Goal: Information Seeking & Learning: Check status

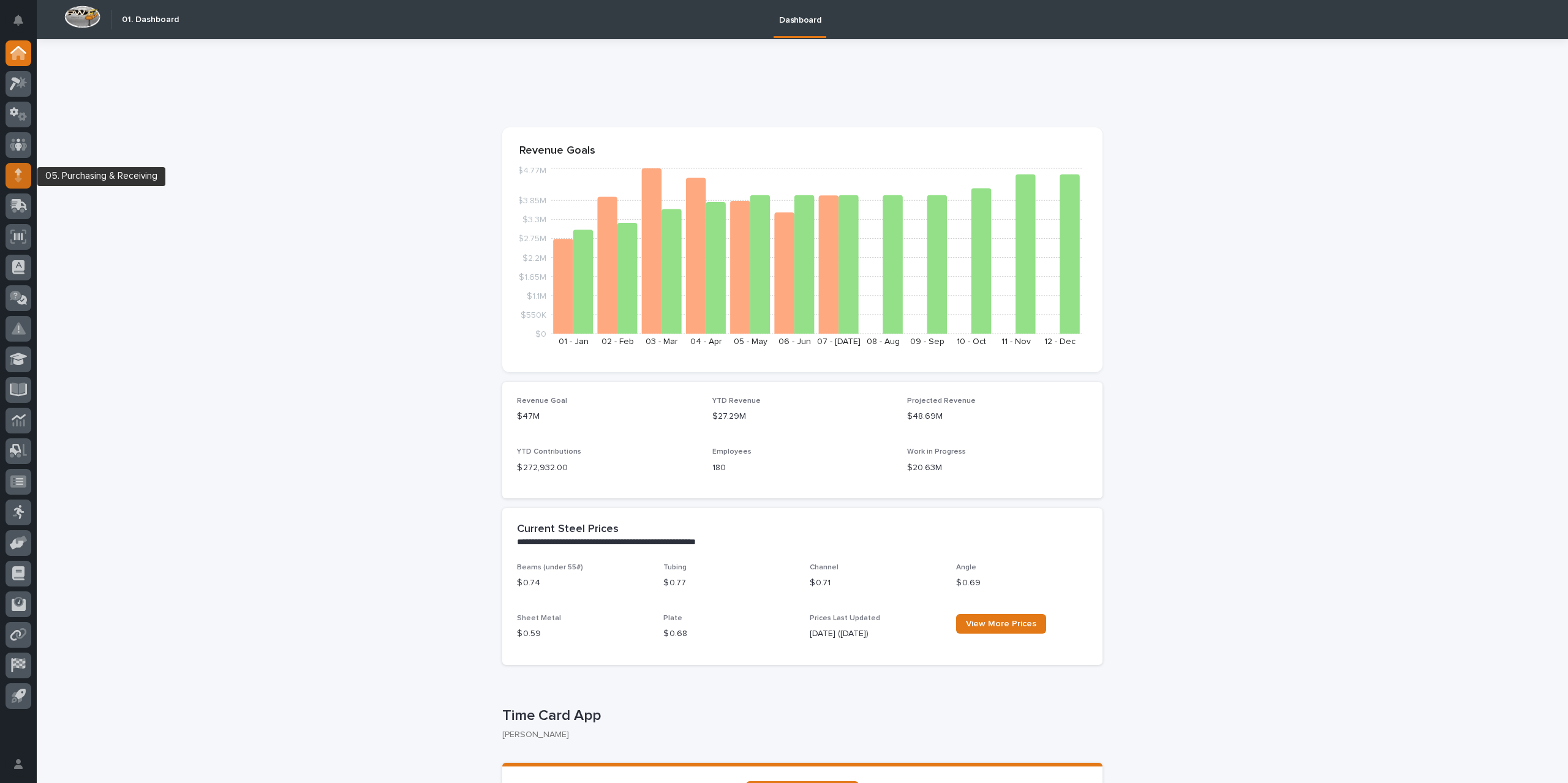
click at [25, 181] on div at bounding box center [18, 175] width 25 height 25
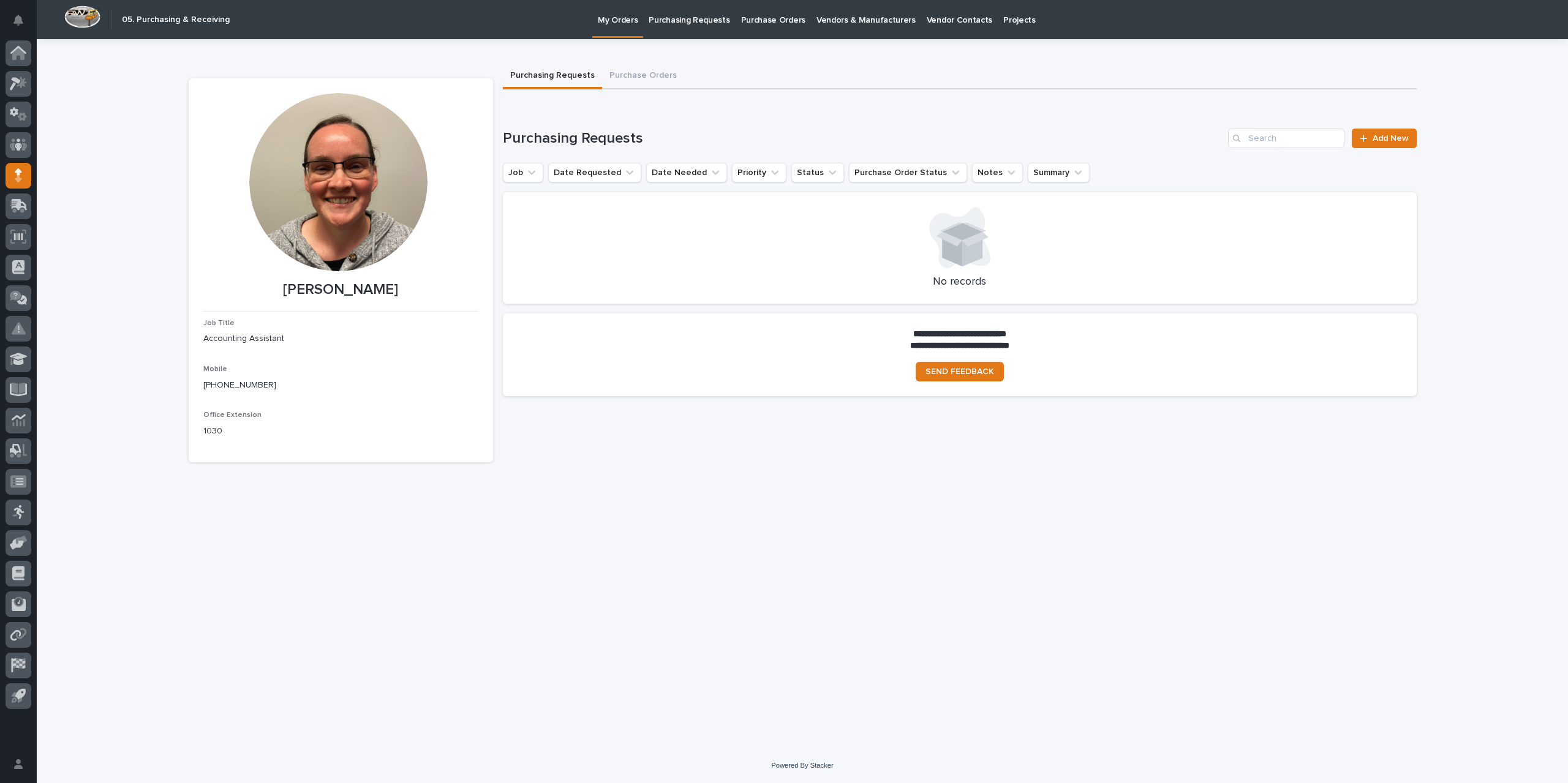
click at [769, 16] on p "Purchase Orders" at bounding box center [773, 12] width 65 height 25
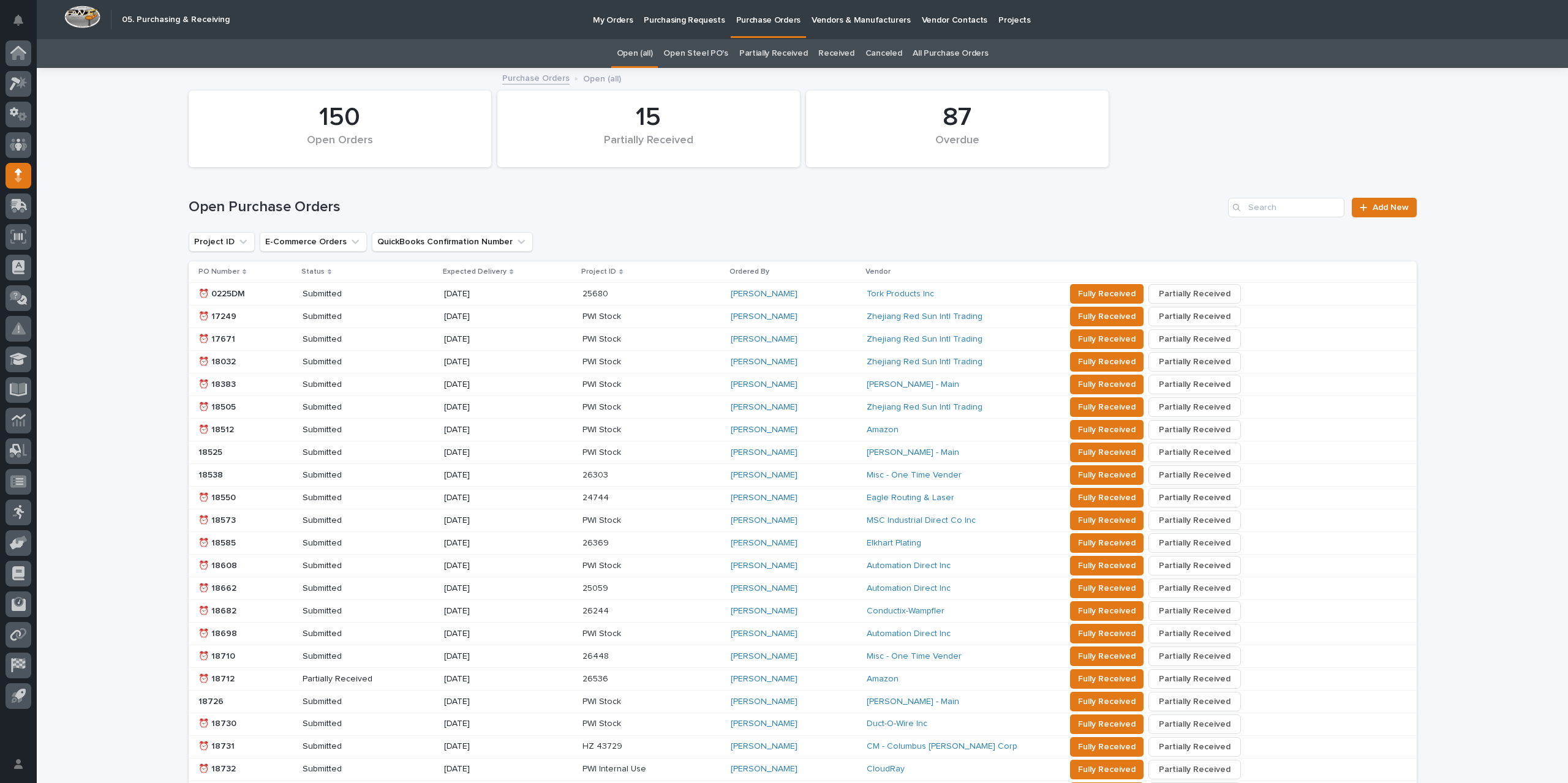
click at [945, 49] on link "All Purchase Orders" at bounding box center [950, 54] width 75 height 29
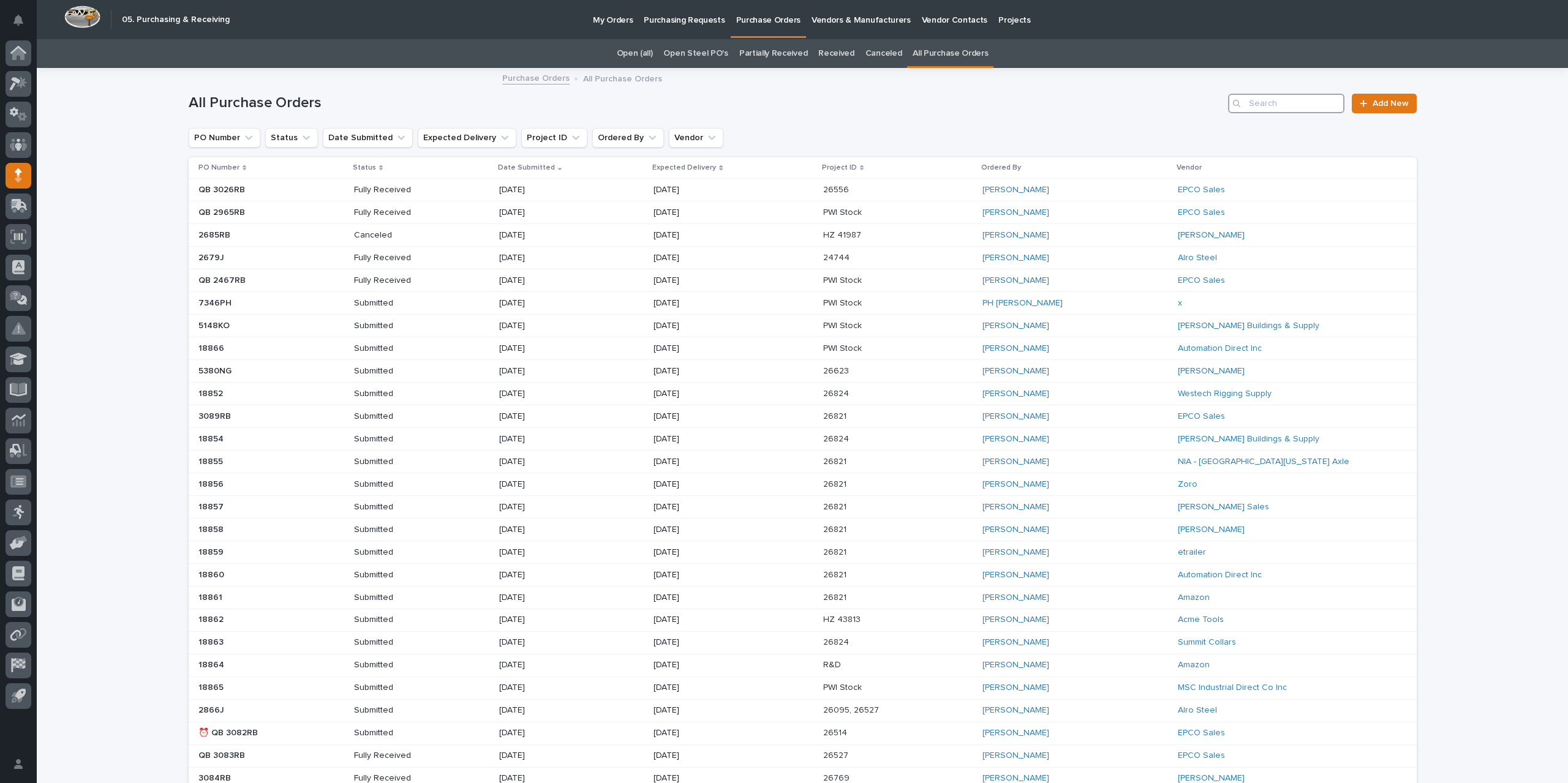
click at [1280, 104] on input "Search" at bounding box center [1286, 103] width 116 height 20
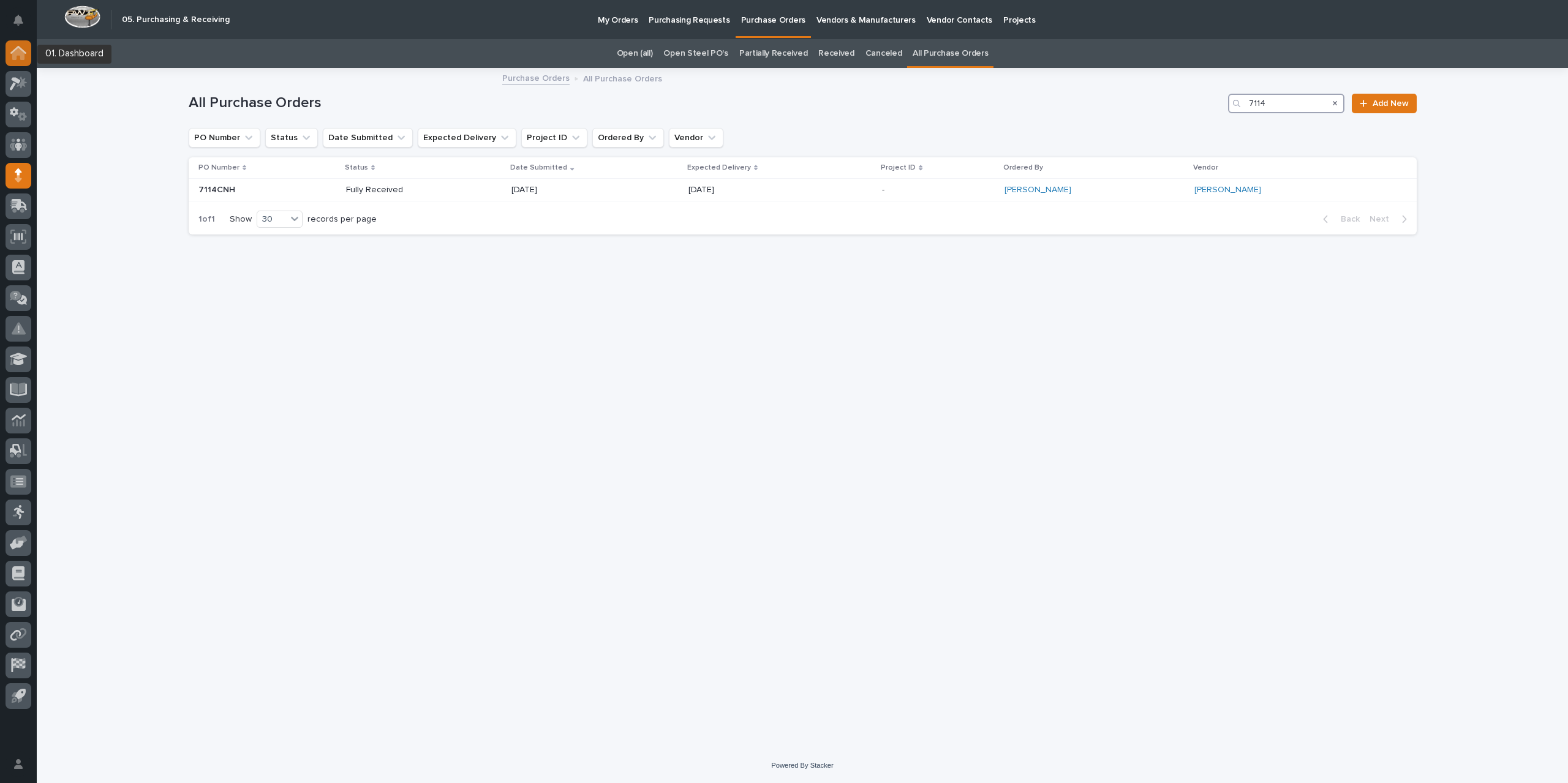
type input "7114"
click at [16, 51] on icon at bounding box center [18, 54] width 12 height 12
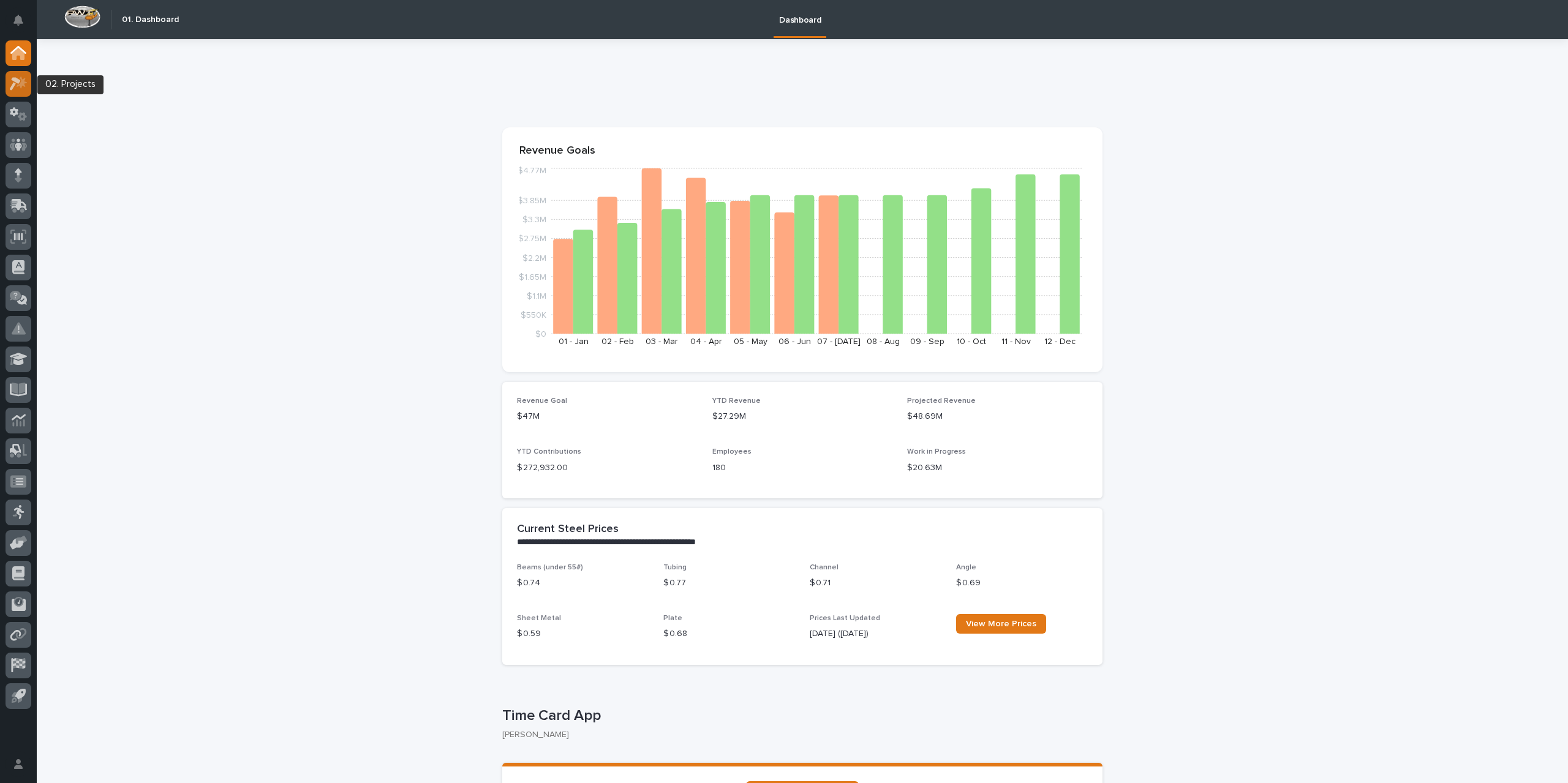
click at [23, 83] on icon at bounding box center [22, 82] width 10 height 12
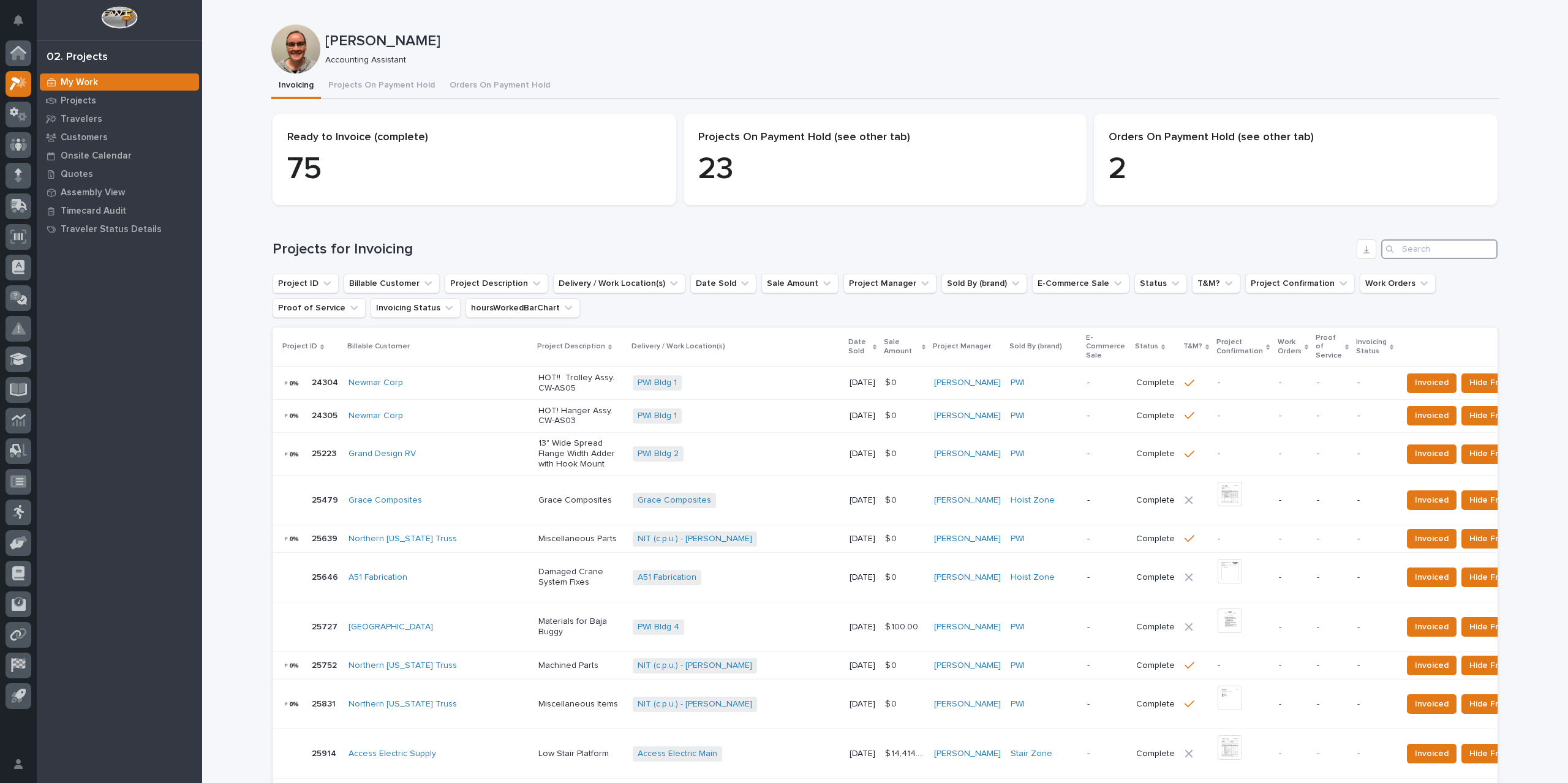
click at [1416, 245] on input "Search" at bounding box center [1439, 249] width 116 height 20
type input "26729"
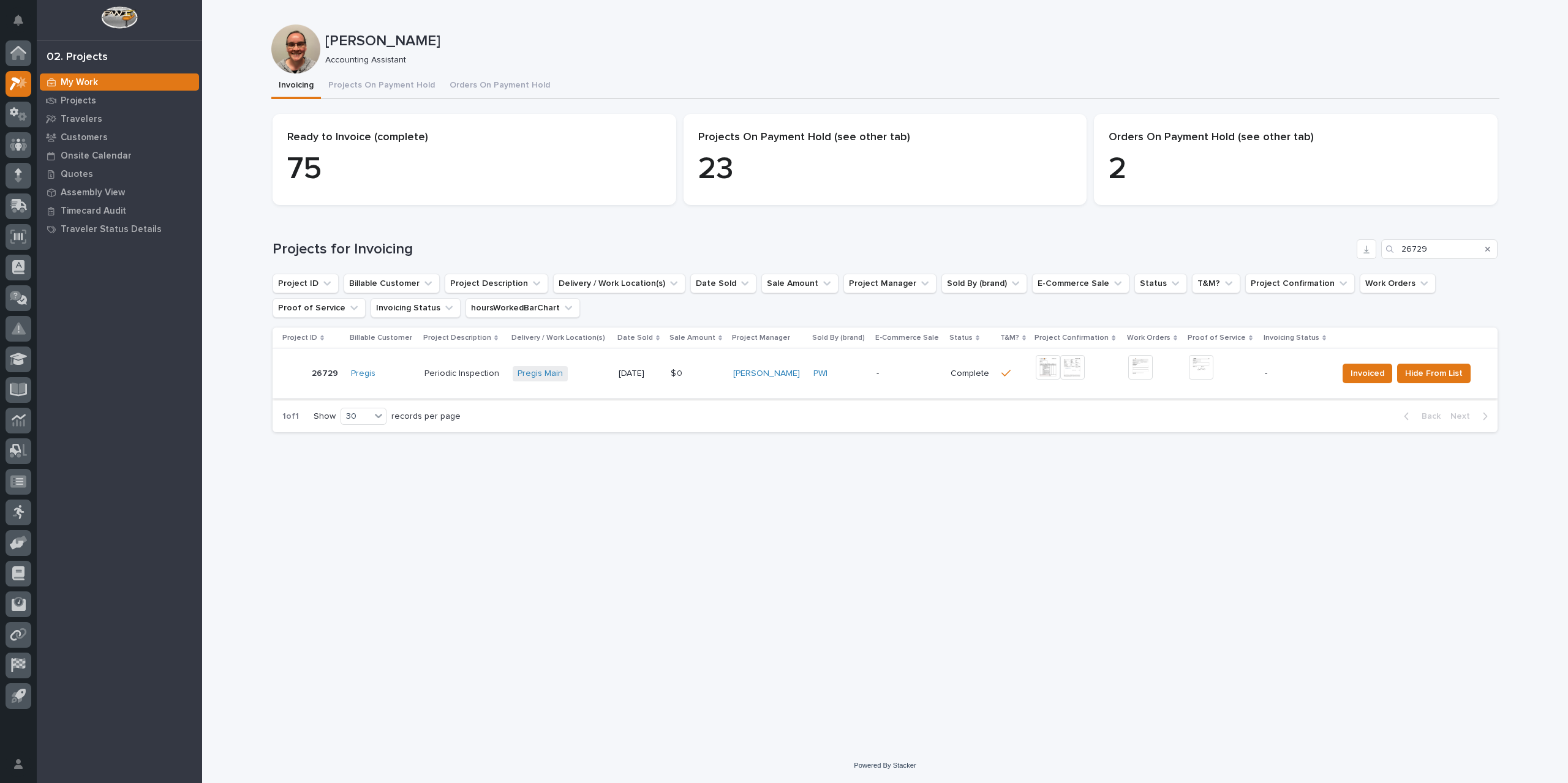
click at [1048, 367] on img at bounding box center [1048, 368] width 25 height 25
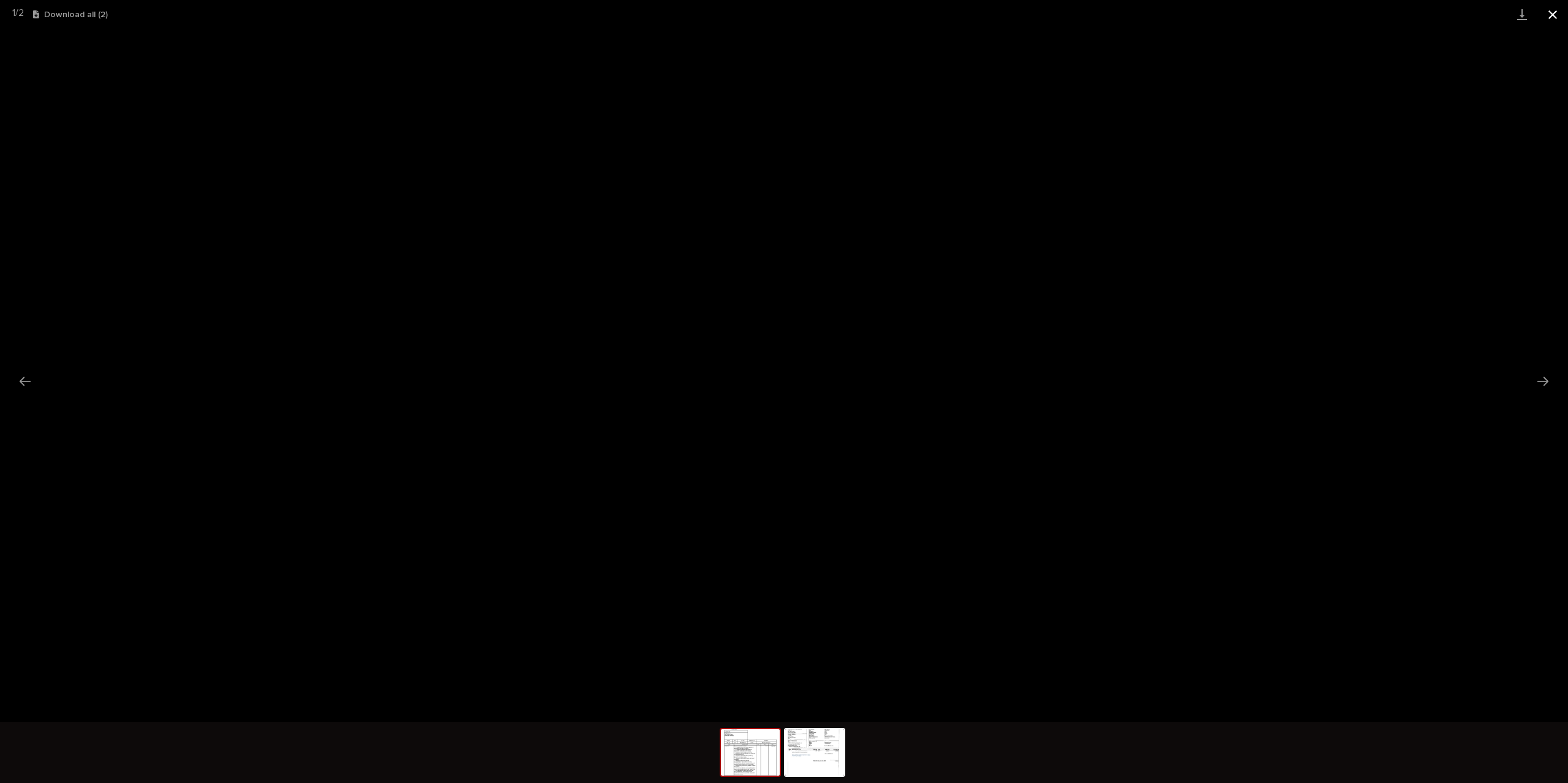
click at [1556, 22] on button "Close gallery" at bounding box center [1552, 14] width 30 height 29
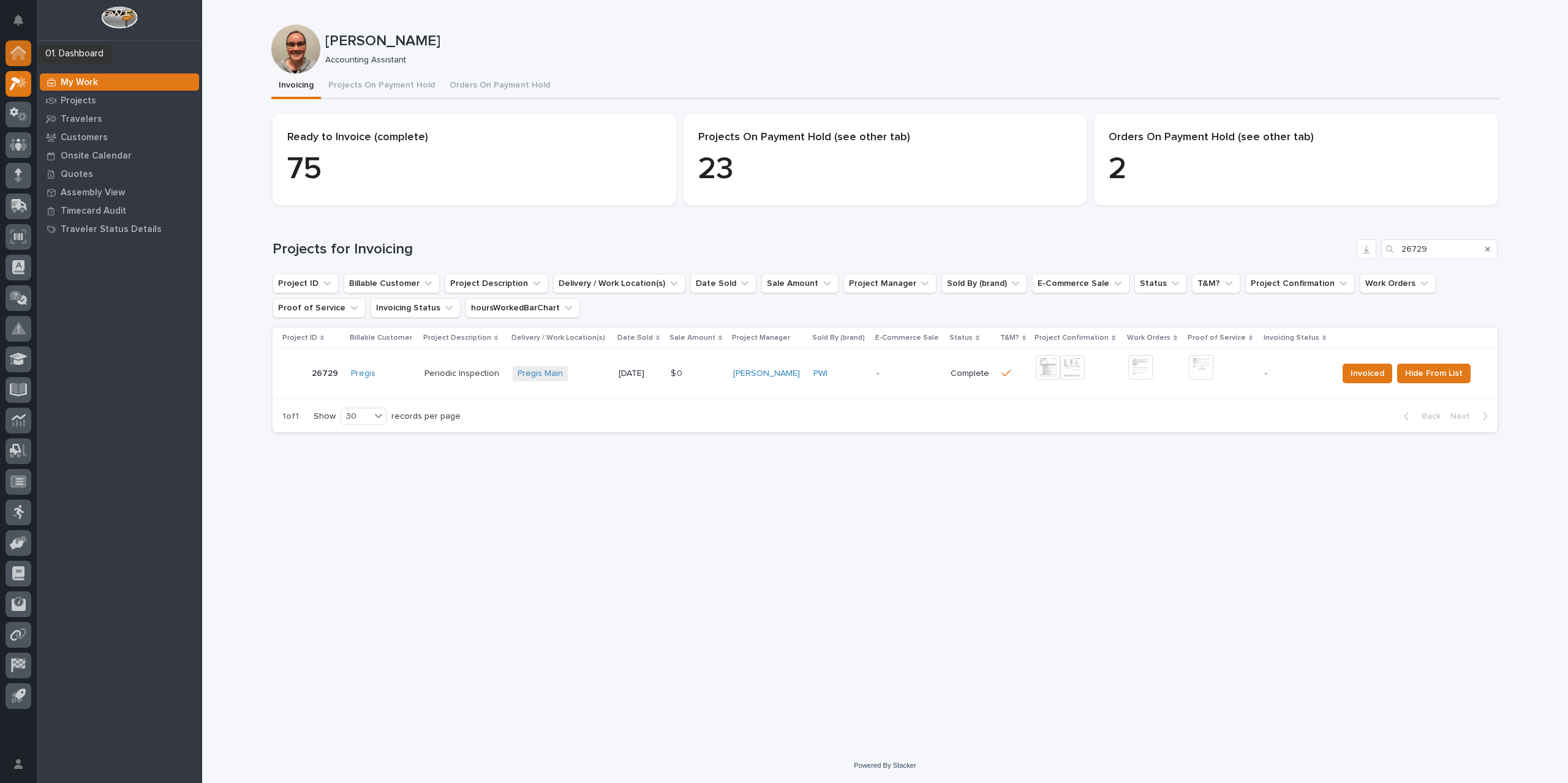
click at [23, 49] on icon at bounding box center [18, 52] width 16 height 14
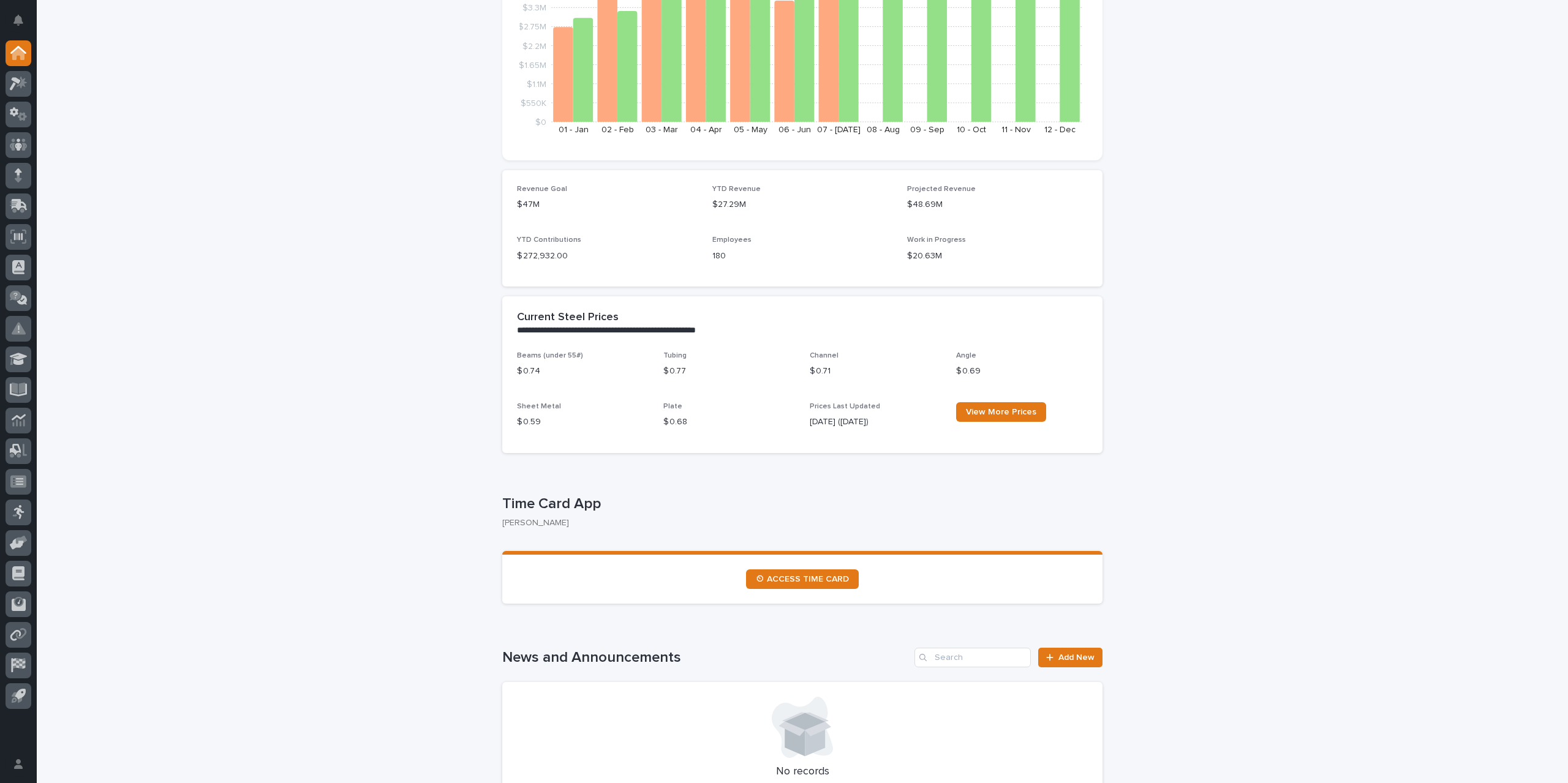
scroll to position [245, 0]
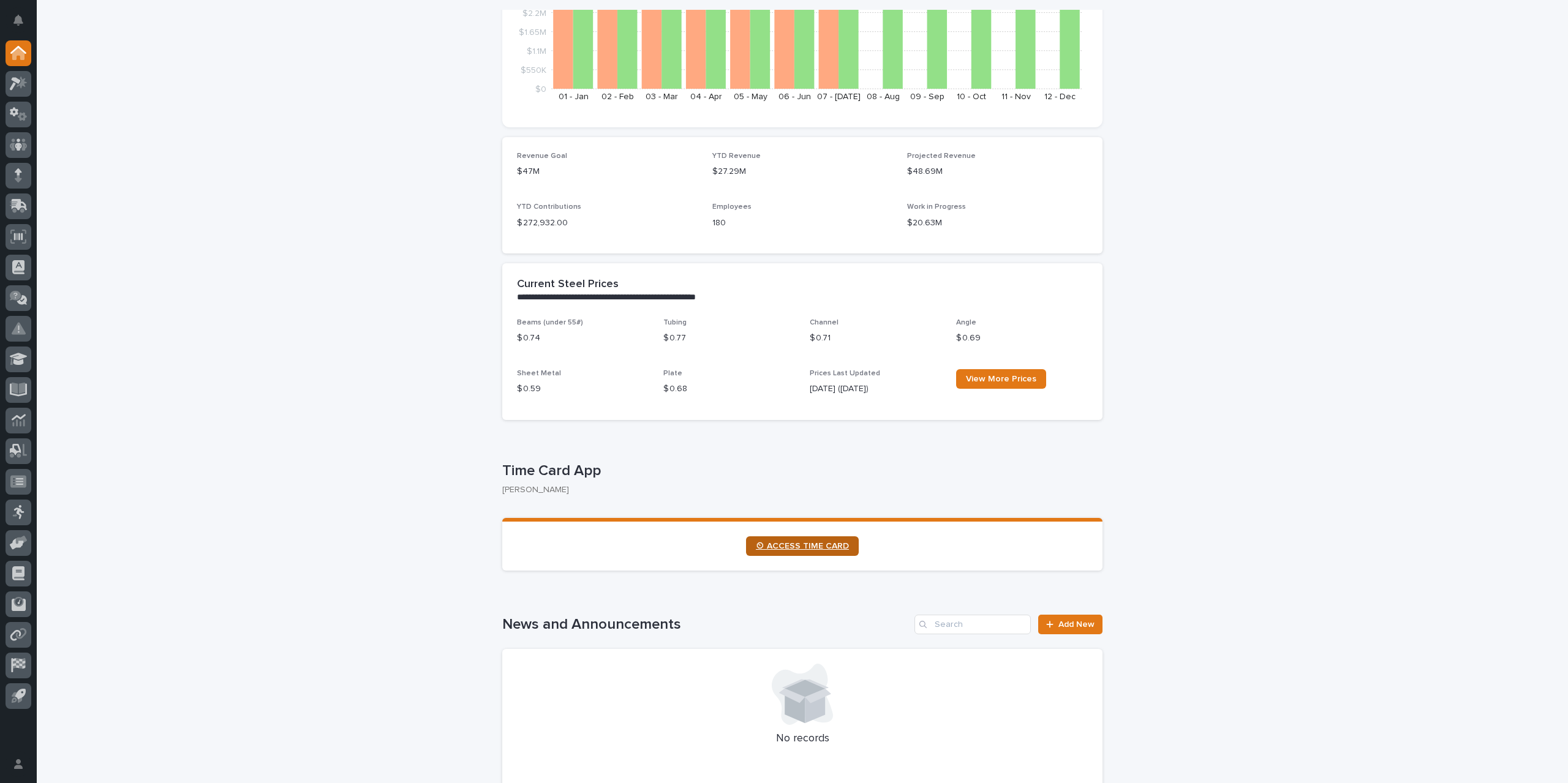
click at [814, 552] on link "⏲ ACCESS TIME CARD" at bounding box center [801, 546] width 112 height 20
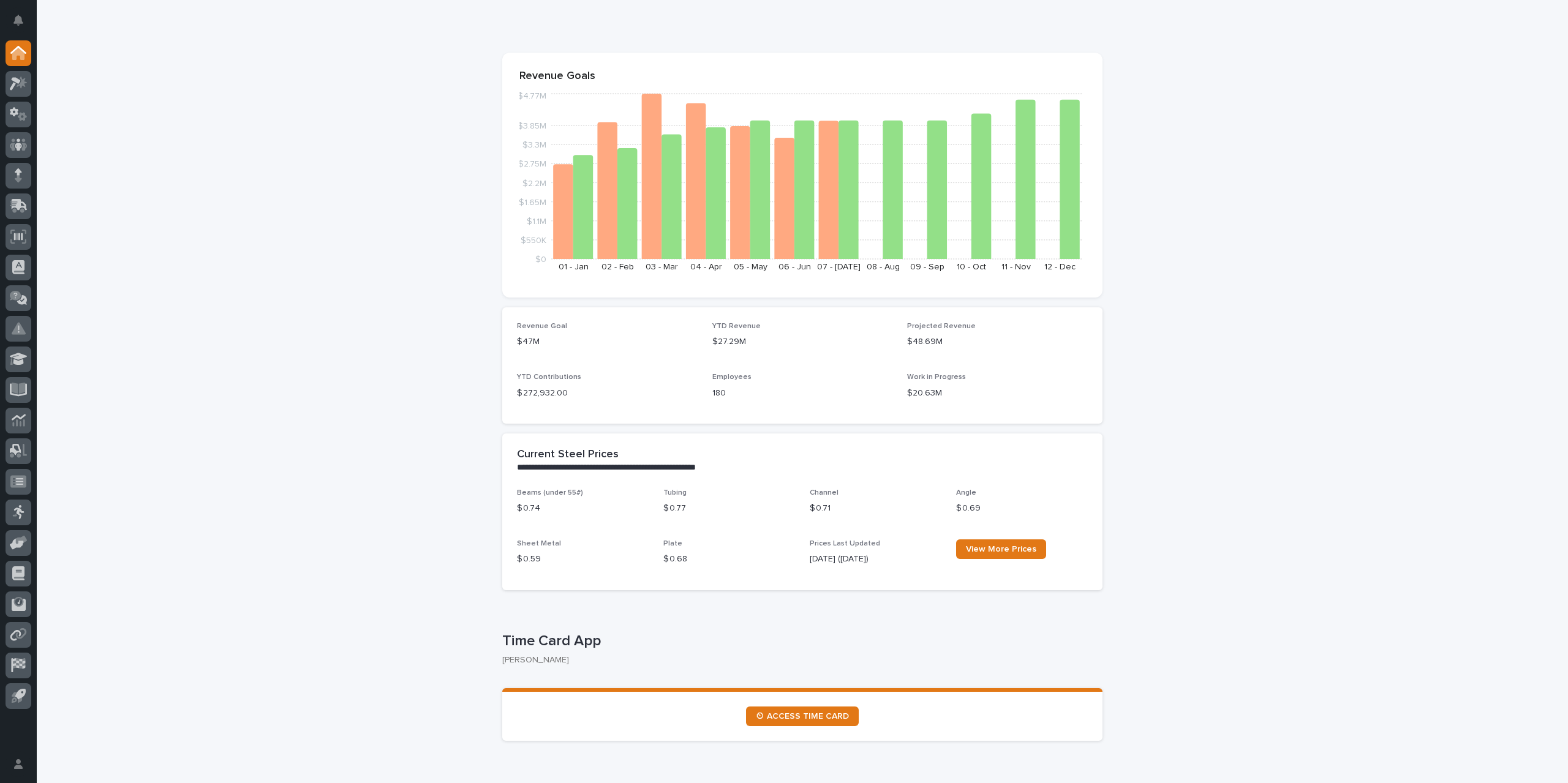
scroll to position [0, 0]
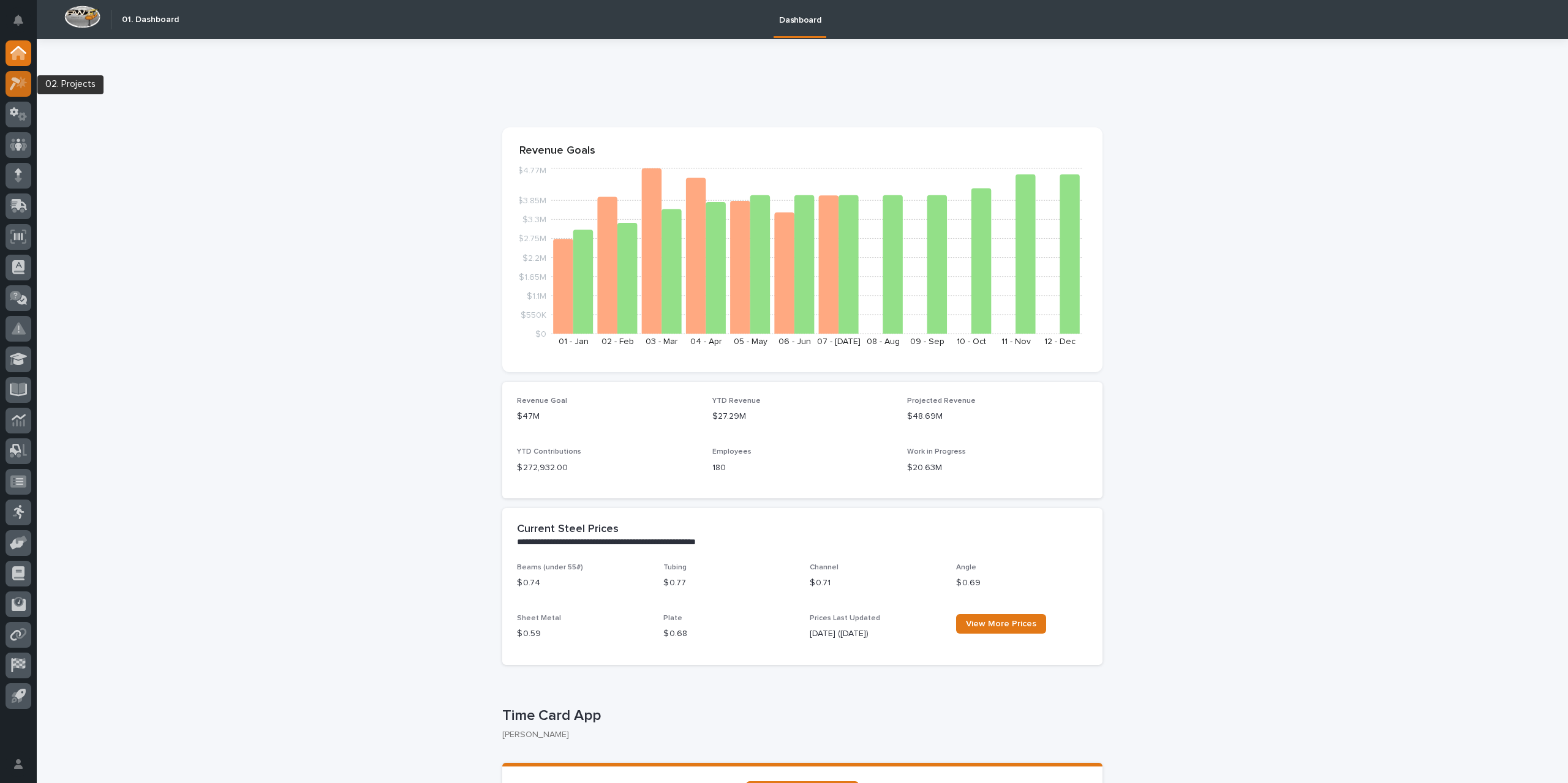
click at [22, 83] on icon at bounding box center [22, 82] width 10 height 12
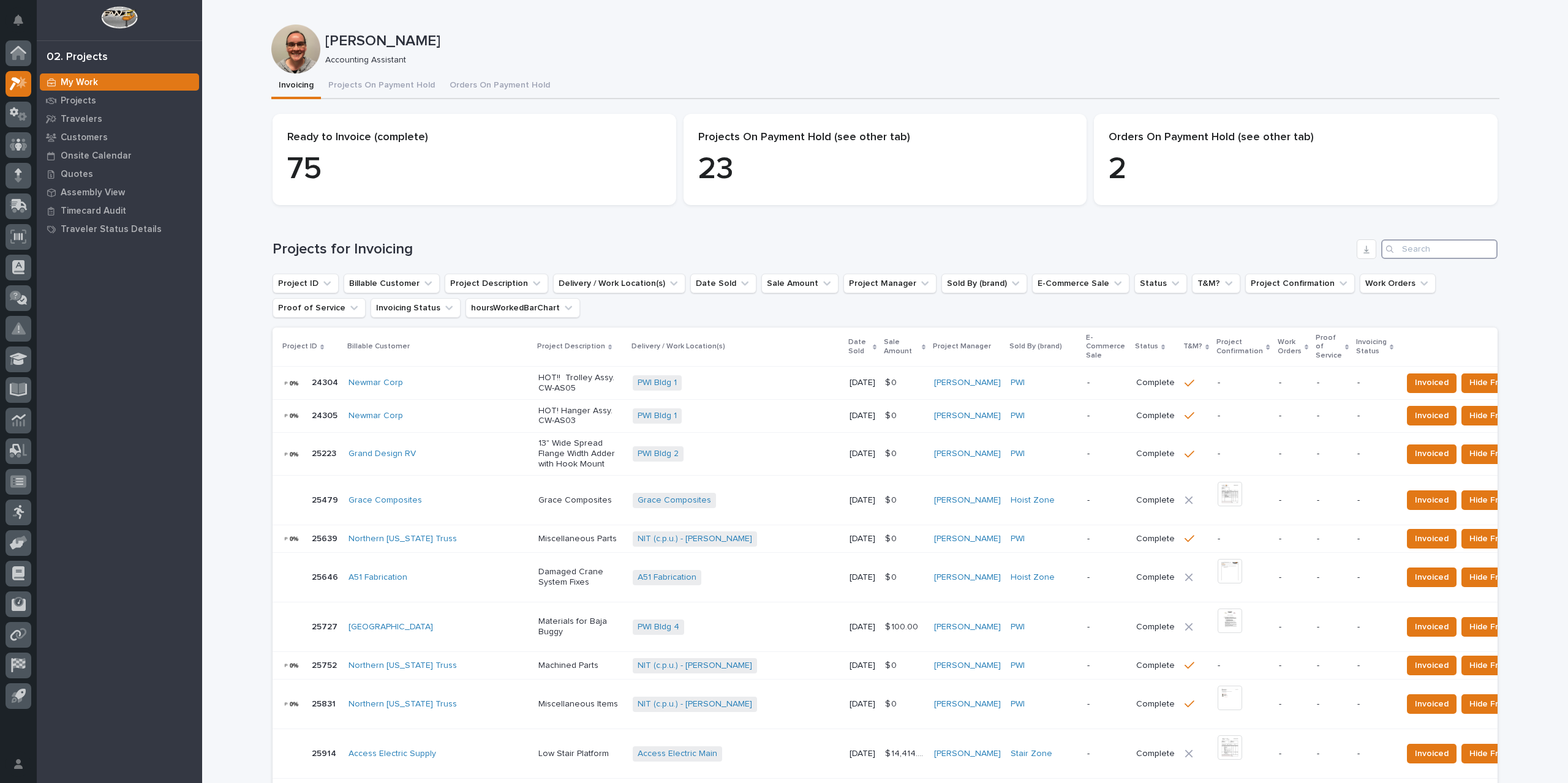
click at [1399, 257] on input "Search" at bounding box center [1439, 249] width 116 height 20
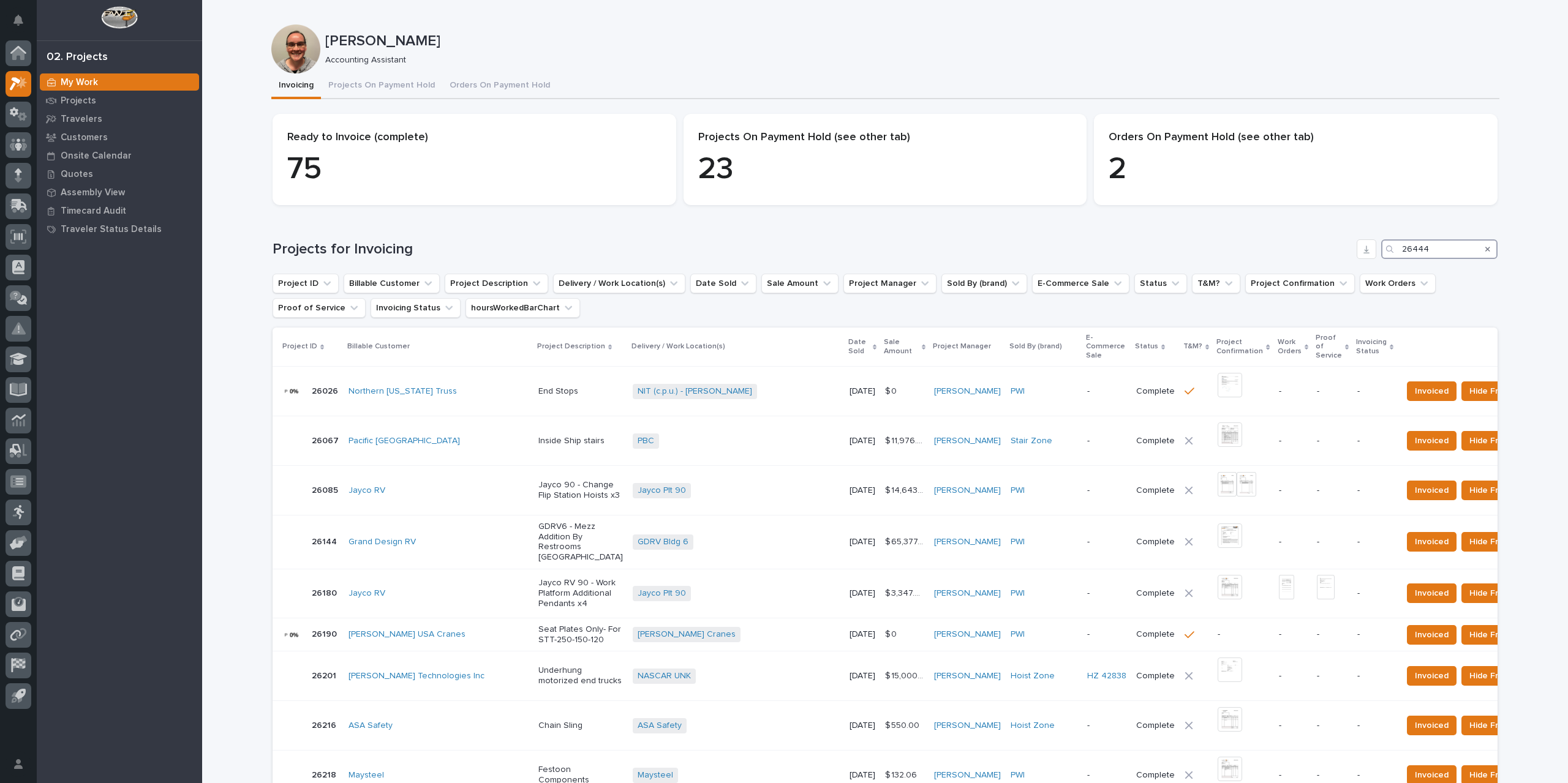
type input "26444"
